Goal: Transaction & Acquisition: Book appointment/travel/reservation

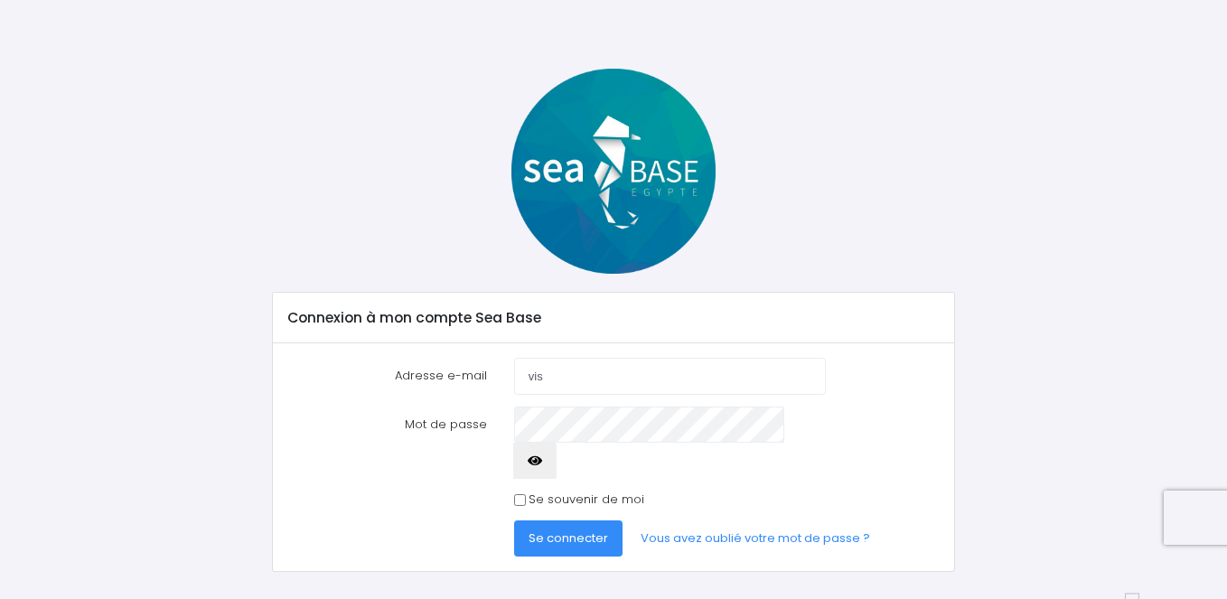
scroll to position [31, 0]
type input "visticot.olivier@wanadoo.fr"
click at [553, 529] on span "Se connecter" at bounding box center [569, 537] width 80 height 17
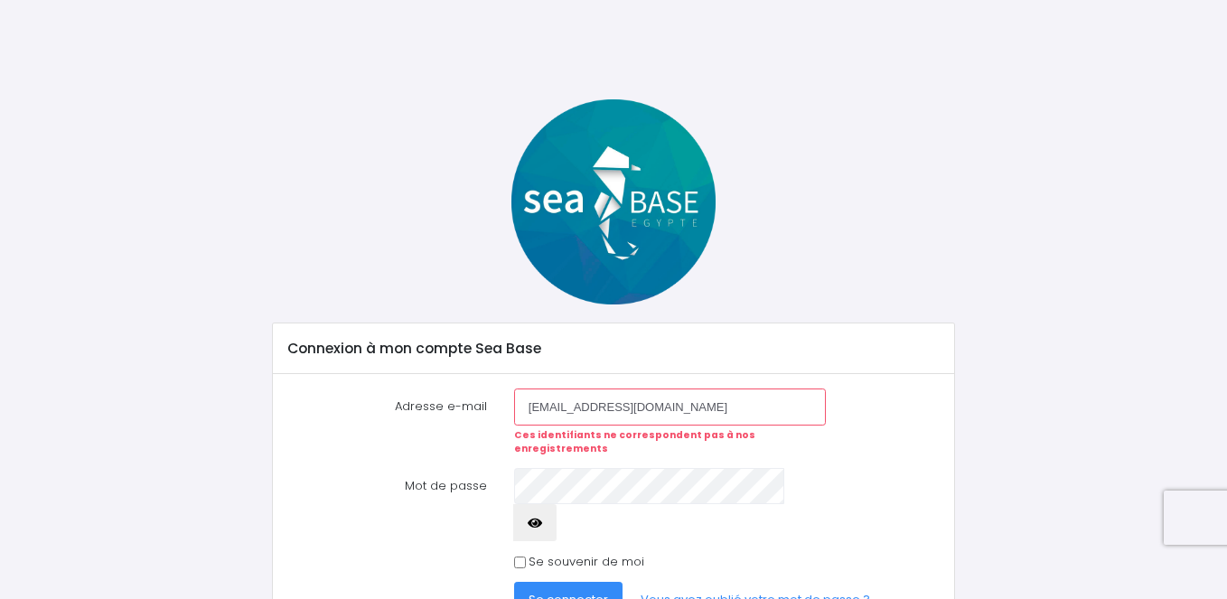
click at [685, 411] on input "visticot.olivier@wanadoo.fr" at bounding box center [670, 406] width 312 height 36
click at [557, 504] on button "button" at bounding box center [534, 522] width 43 height 36
click at [542, 523] on icon "button" at bounding box center [535, 523] width 14 height 0
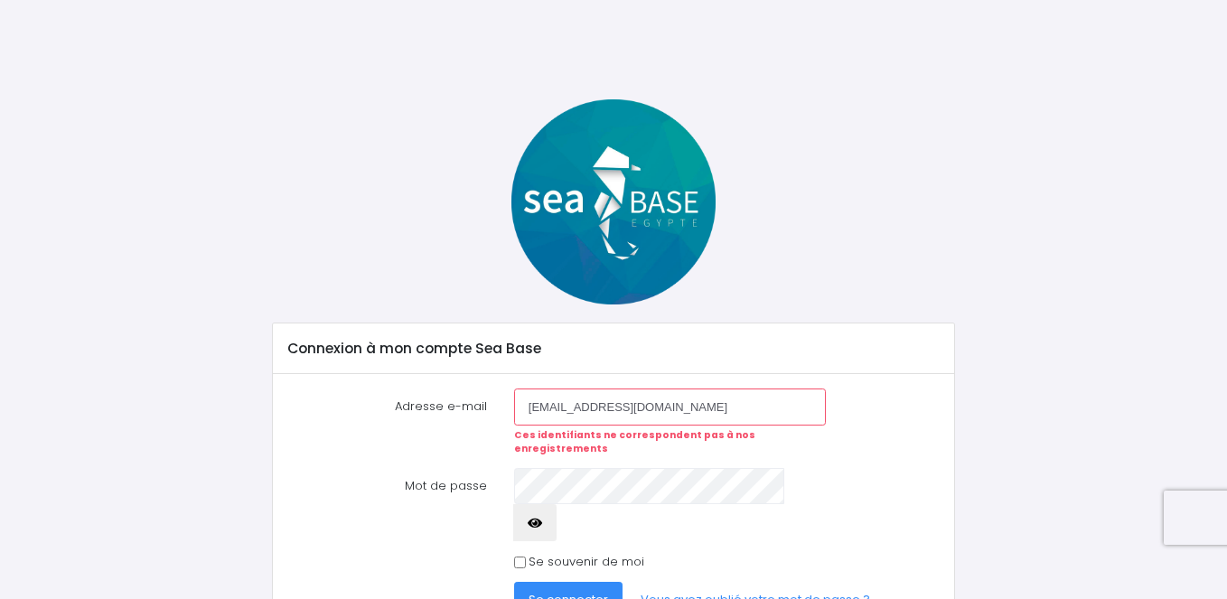
click at [596, 591] on span "Se connecter" at bounding box center [569, 599] width 80 height 17
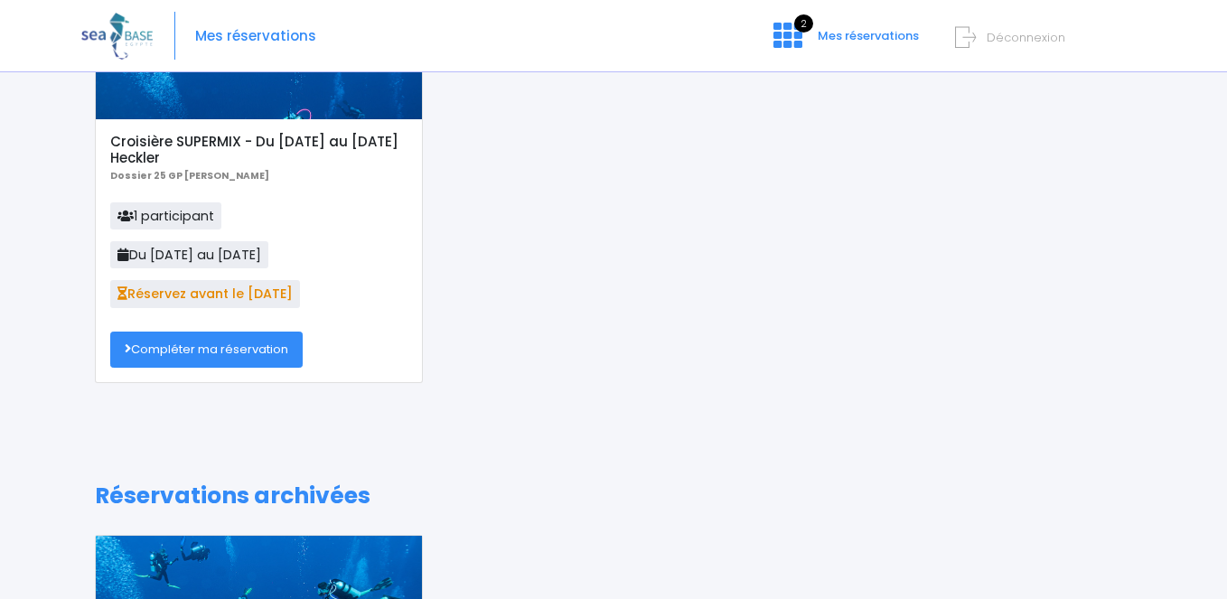
scroll to position [178, 0]
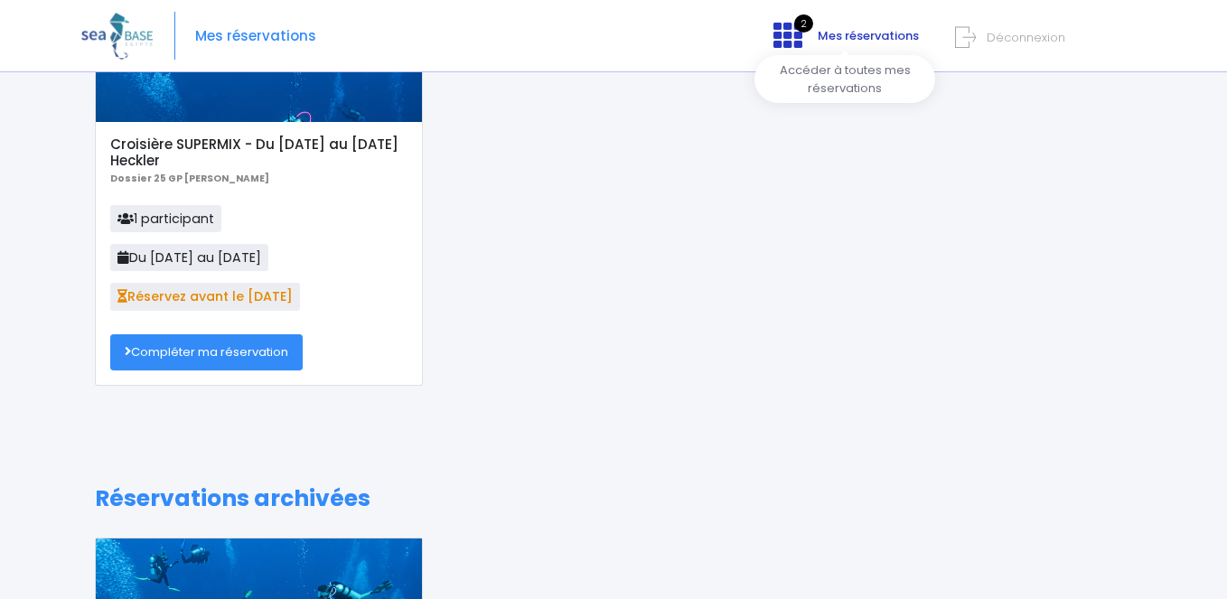
click at [837, 42] on span "Mes réservations" at bounding box center [868, 35] width 101 height 17
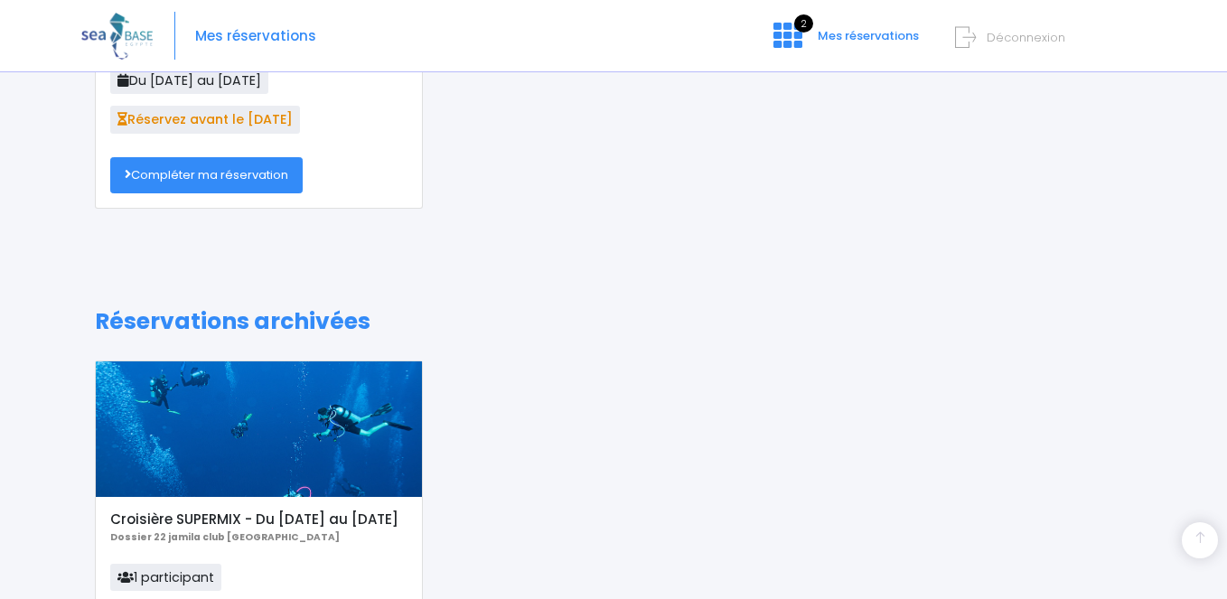
scroll to position [340, 0]
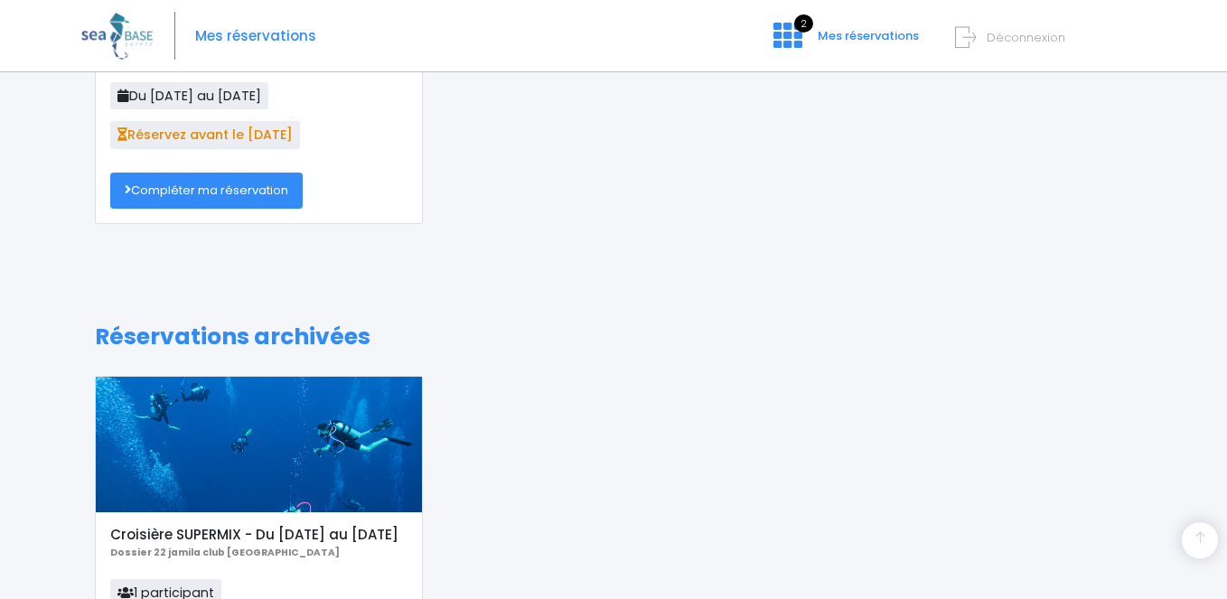
click at [248, 199] on link "Compléter ma réservation" at bounding box center [206, 191] width 192 height 36
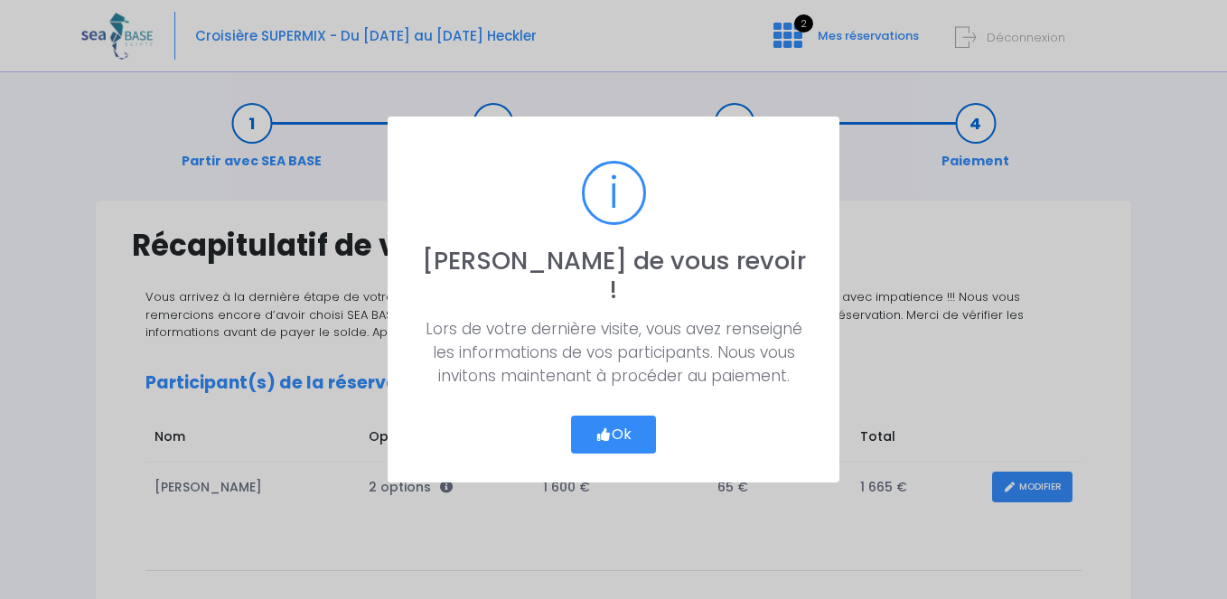
scroll to position [0, 1]
click at [614, 426] on button "Ok" at bounding box center [613, 435] width 85 height 38
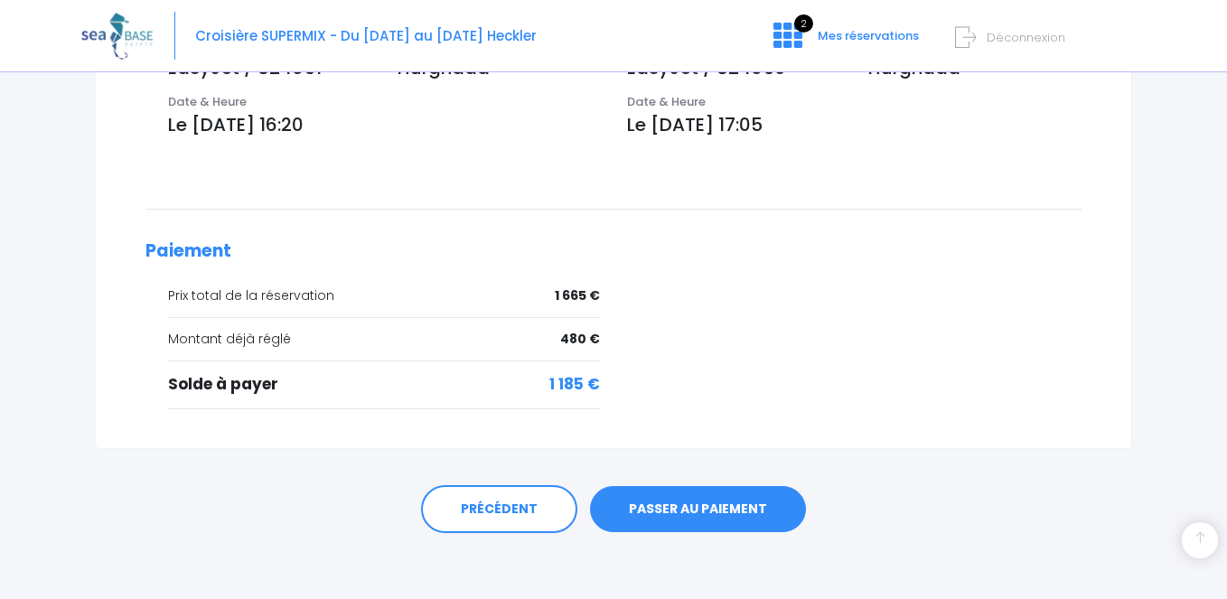
scroll to position [665, 0]
click at [694, 510] on link "PASSER AU PAIEMENT" at bounding box center [698, 509] width 216 height 47
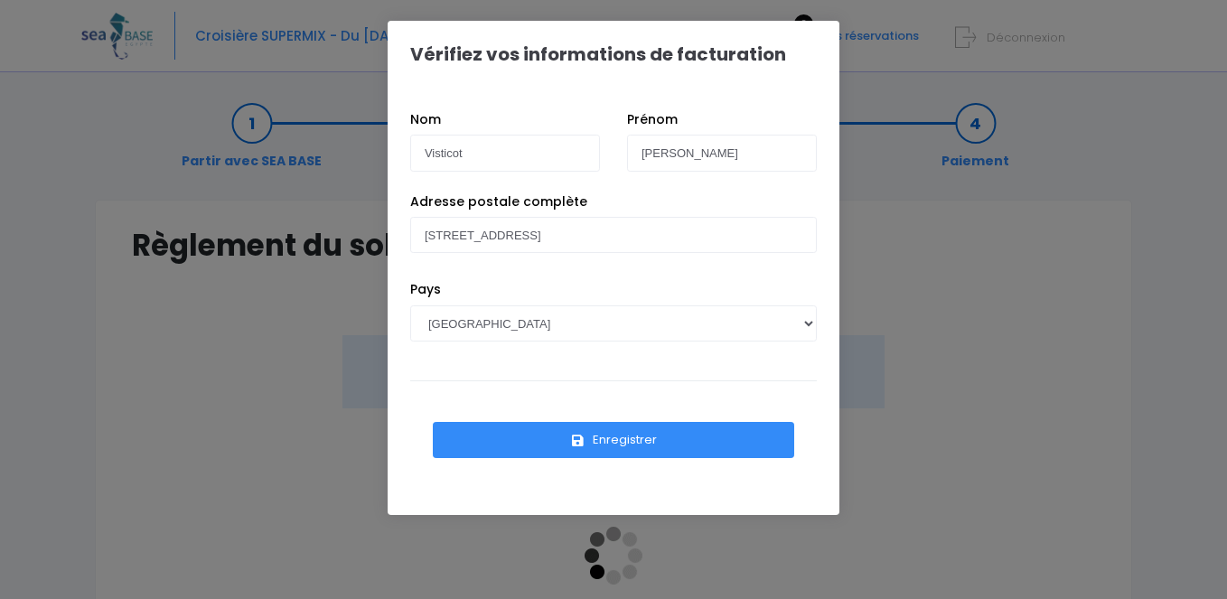
click at [635, 446] on button "Enregistrer" at bounding box center [613, 440] width 361 height 36
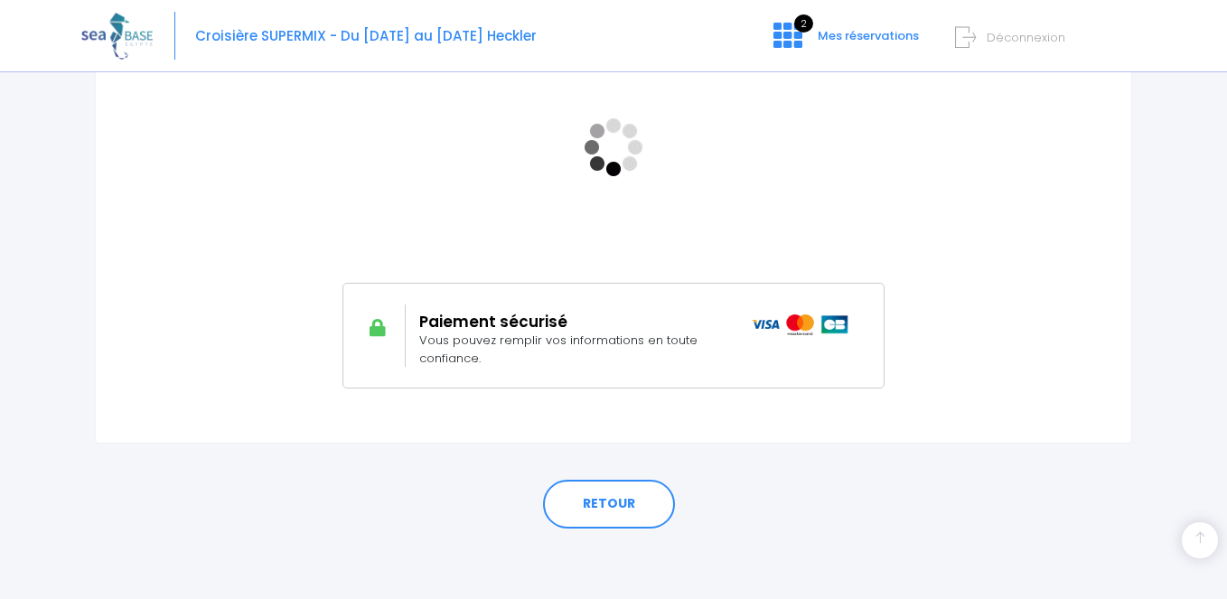
scroll to position [407, 0]
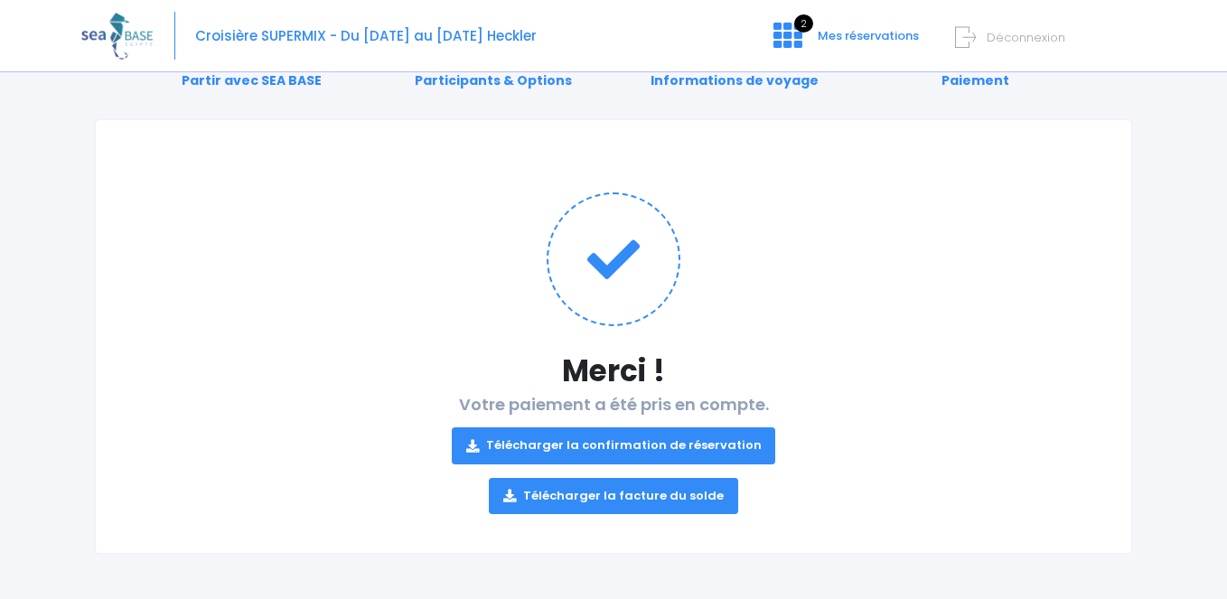
scroll to position [80, 0]
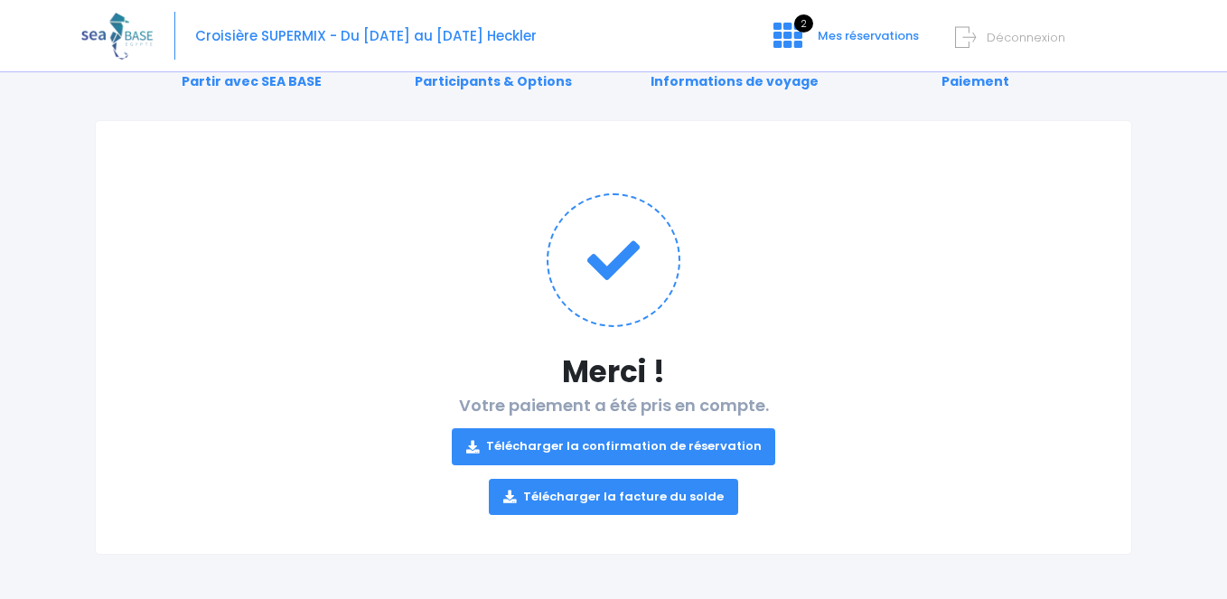
click at [636, 449] on link "Télécharger la confirmation de réservation" at bounding box center [614, 446] width 324 height 36
click at [693, 503] on link "Télécharger la facture du solde" at bounding box center [613, 497] width 249 height 36
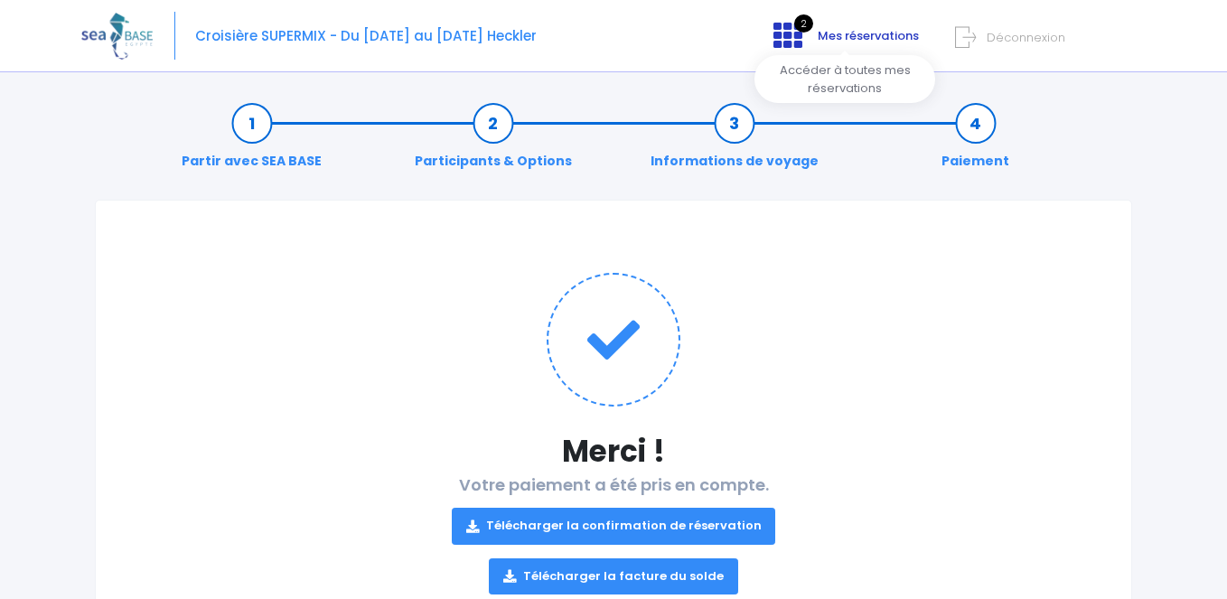
scroll to position [2, 0]
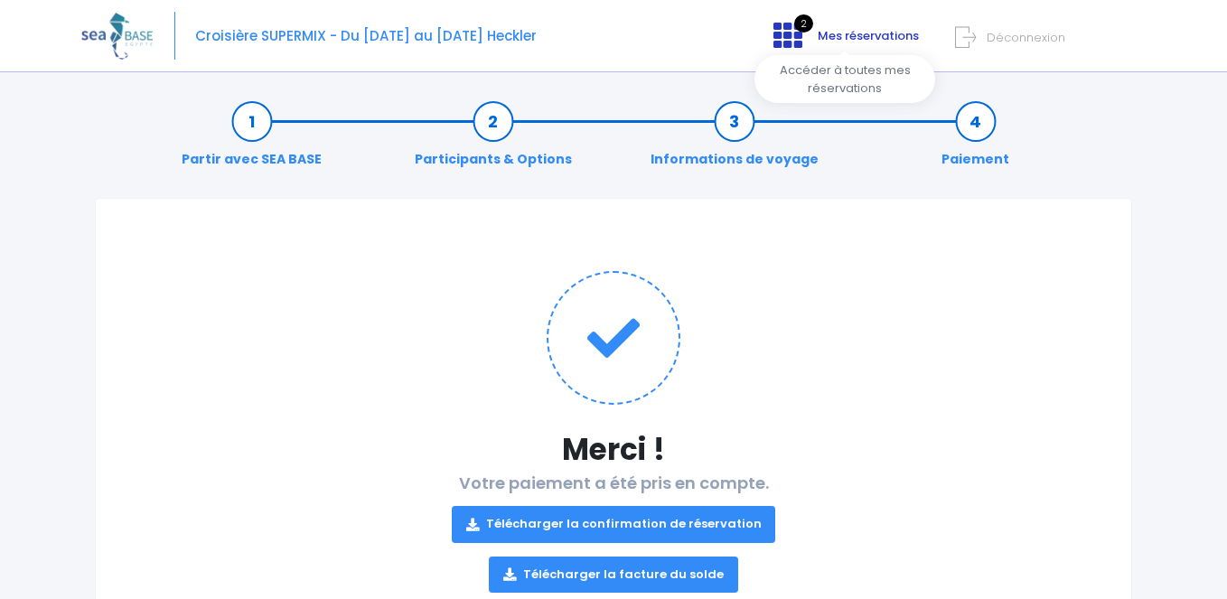
click at [851, 44] on span "Mes réservations" at bounding box center [868, 35] width 101 height 17
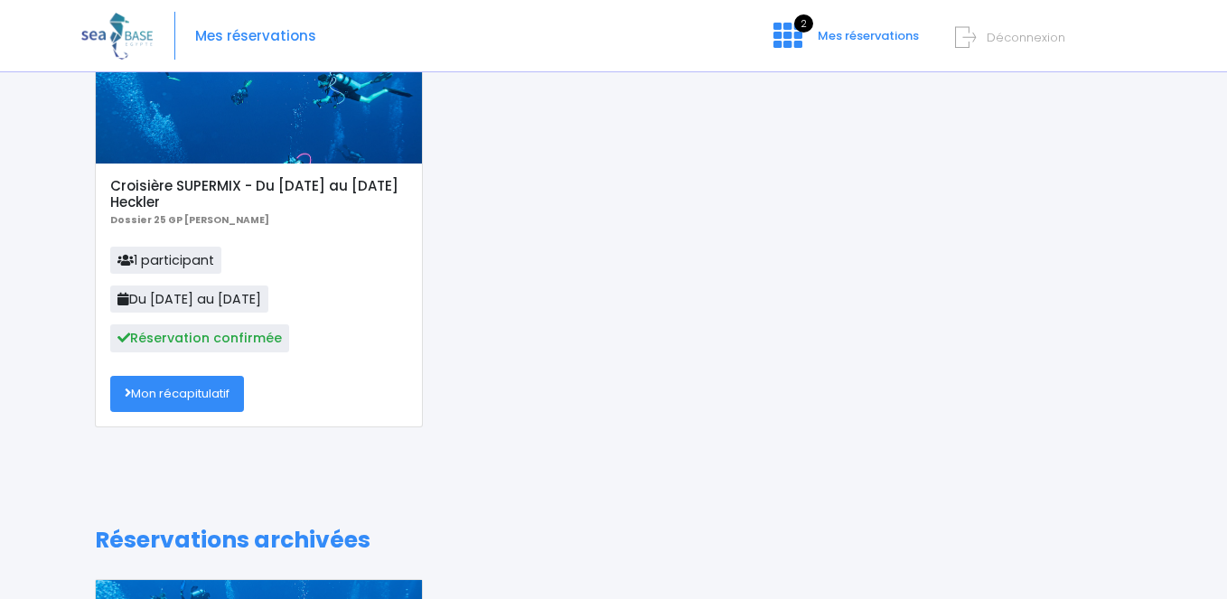
scroll to position [177, 0]
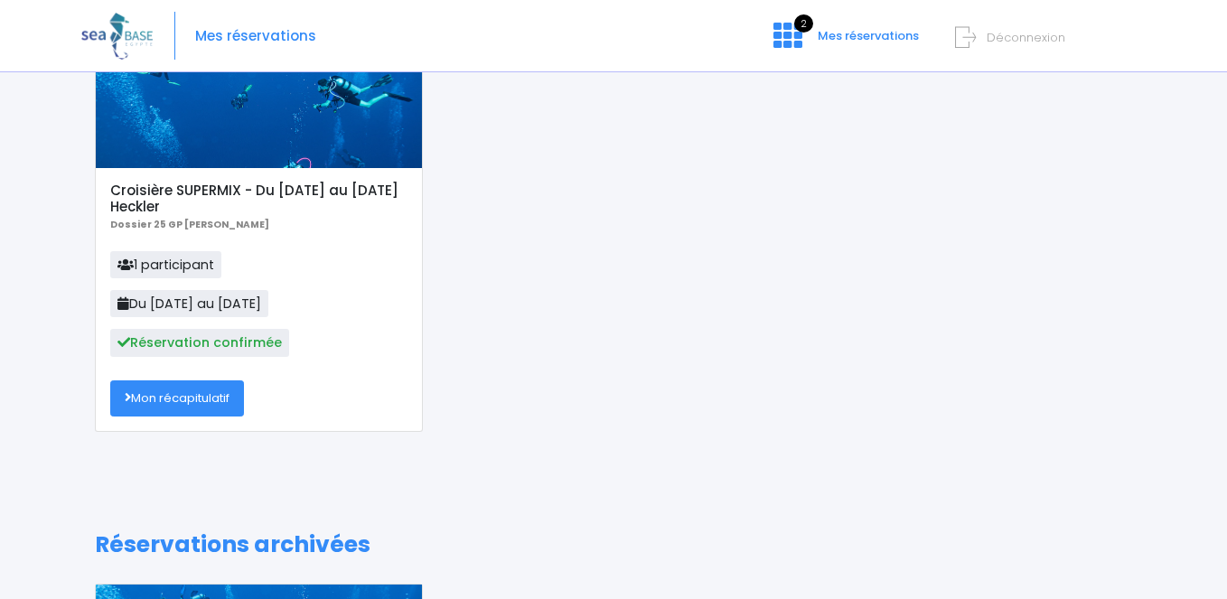
click at [200, 394] on link "Mon récapitulatif" at bounding box center [177, 398] width 134 height 36
click at [864, 40] on span "Mes réservations" at bounding box center [868, 35] width 101 height 17
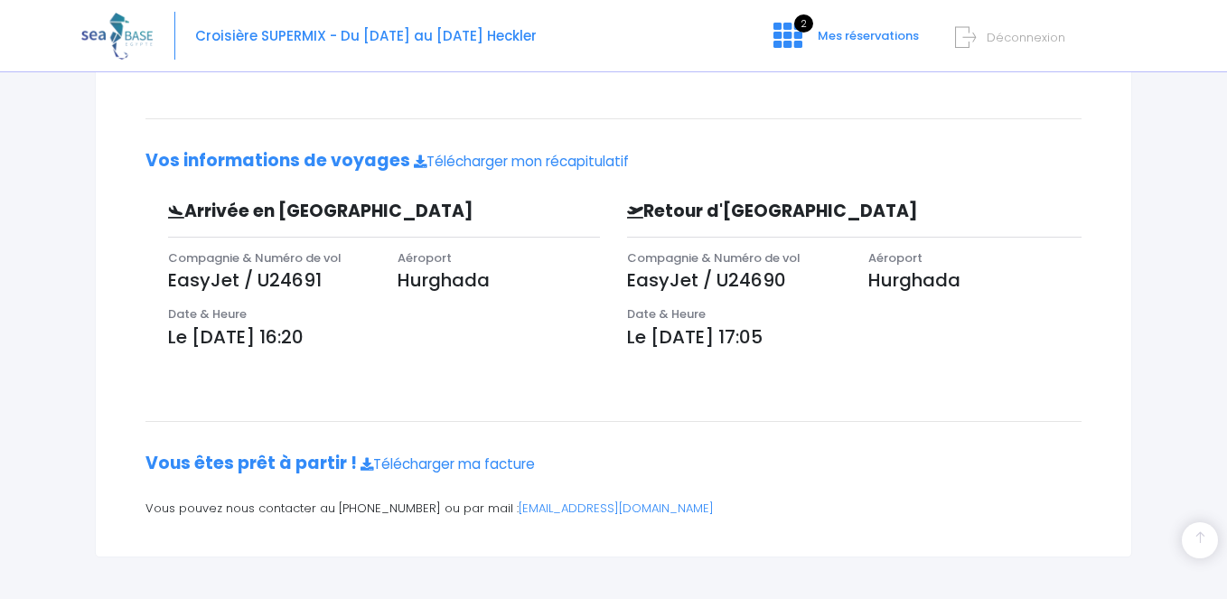
scroll to position [438, 0]
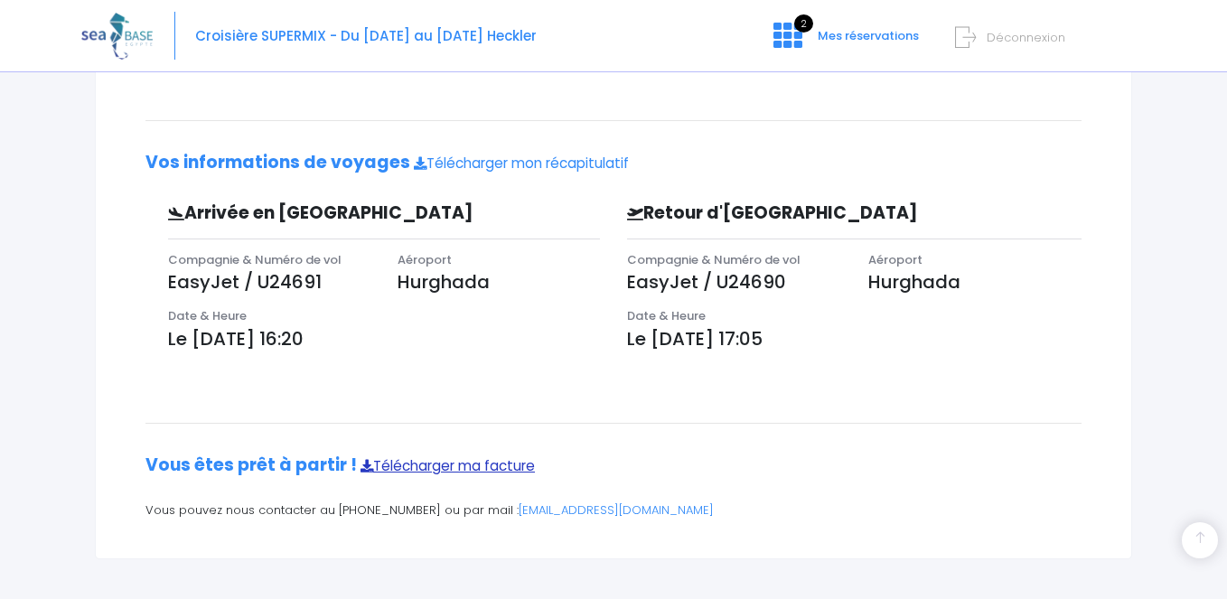
click at [473, 468] on link "Télécharger ma facture" at bounding box center [447, 465] width 174 height 19
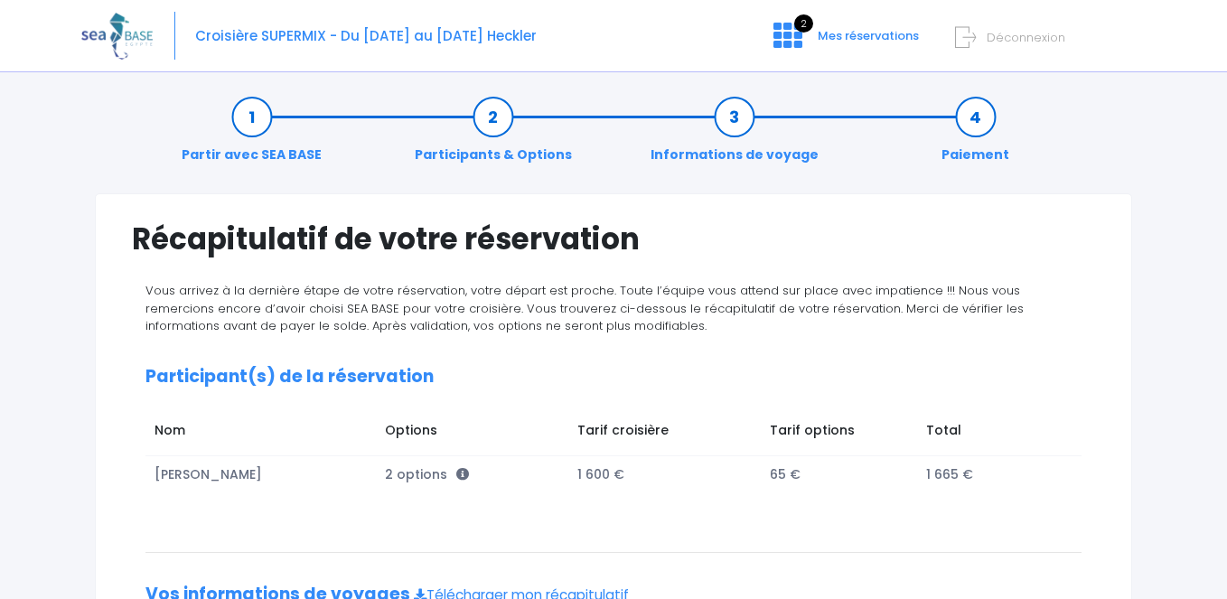
scroll to position [1, 0]
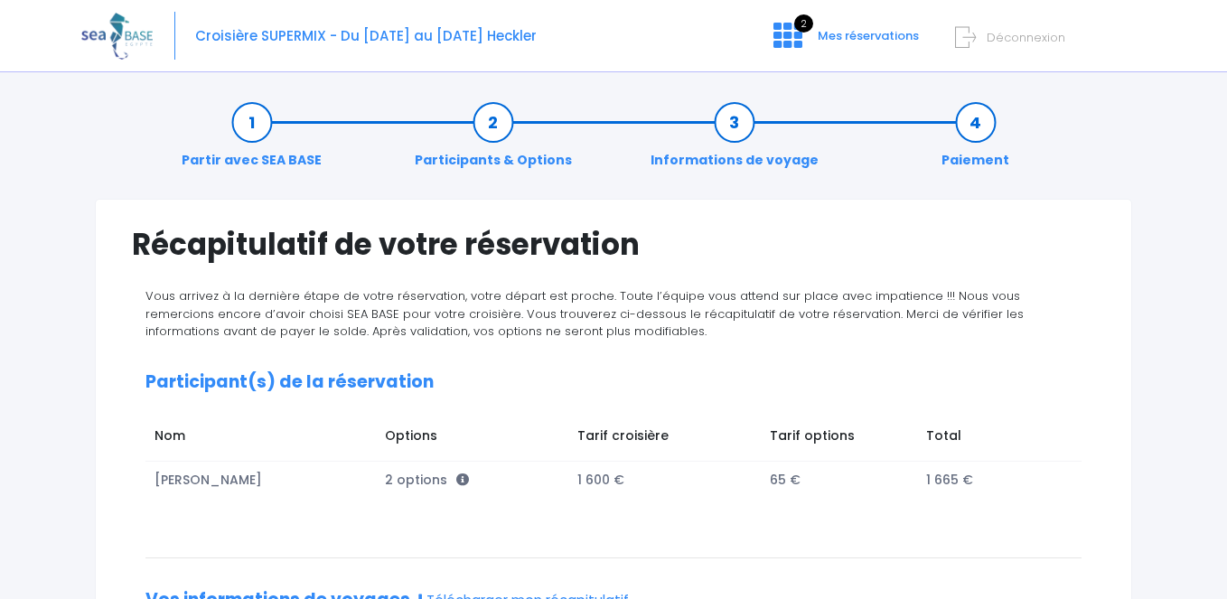
click at [1051, 38] on span "Déconnexion" at bounding box center [1026, 37] width 79 height 17
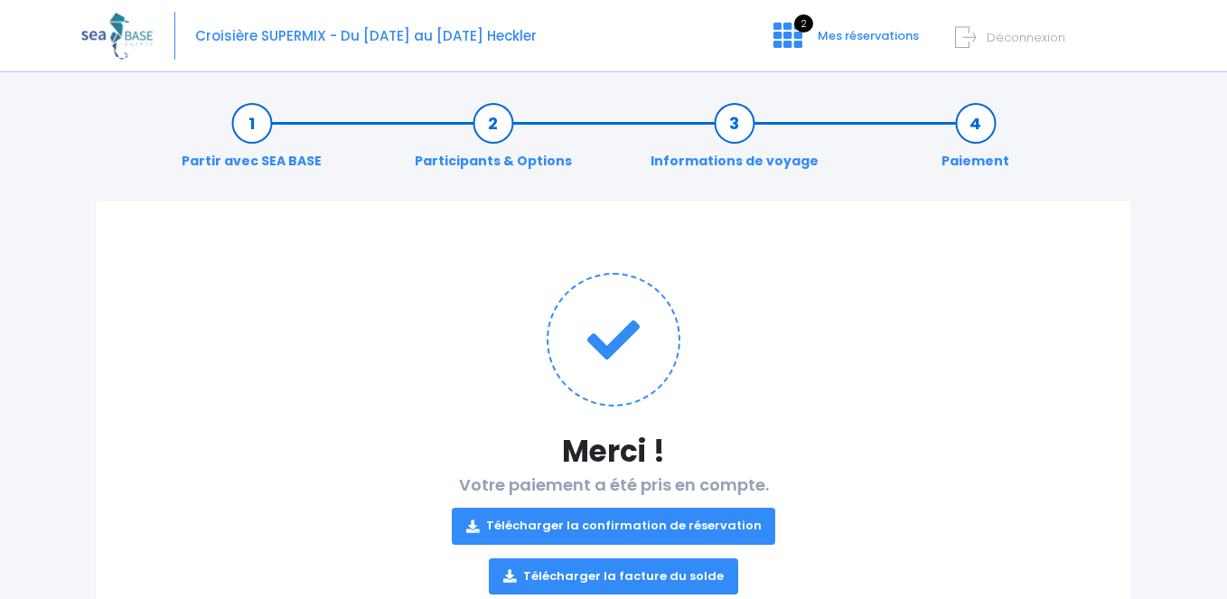
click at [999, 44] on span "Déconnexion" at bounding box center [1026, 37] width 79 height 17
